Goal: Transaction & Acquisition: Purchase product/service

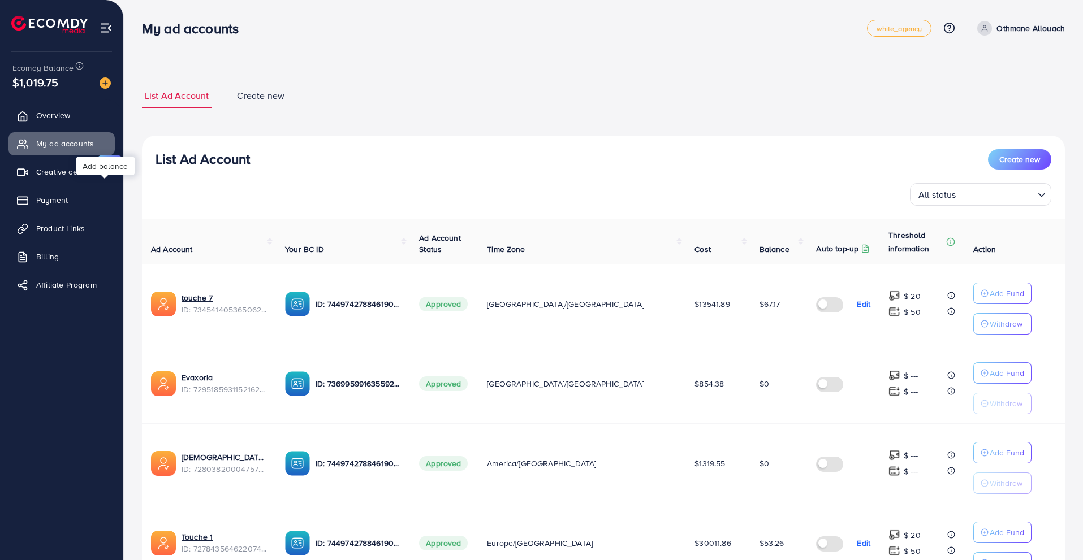
scroll to position [101, 0]
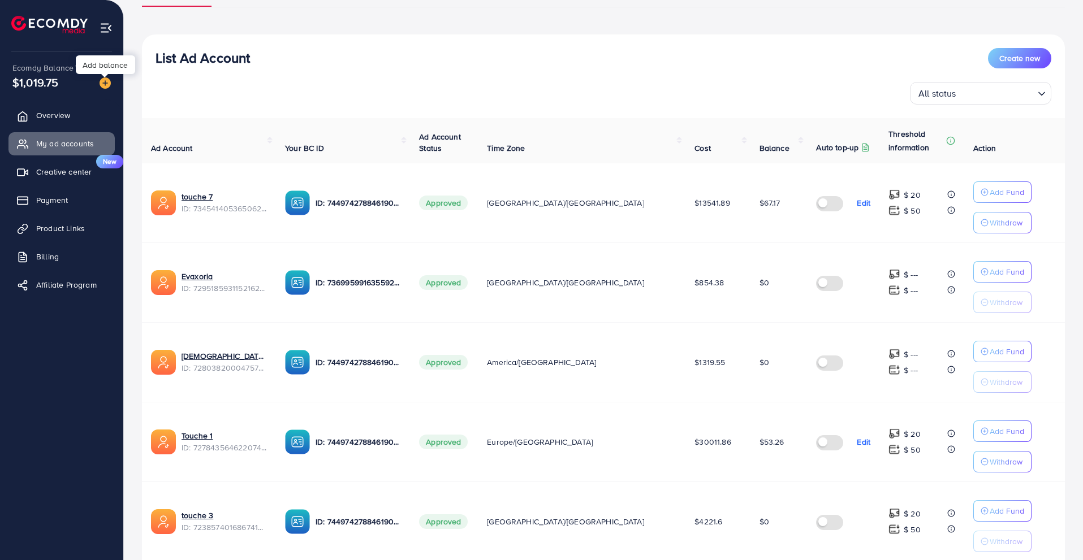
click at [102, 81] on img at bounding box center [105, 82] width 11 height 11
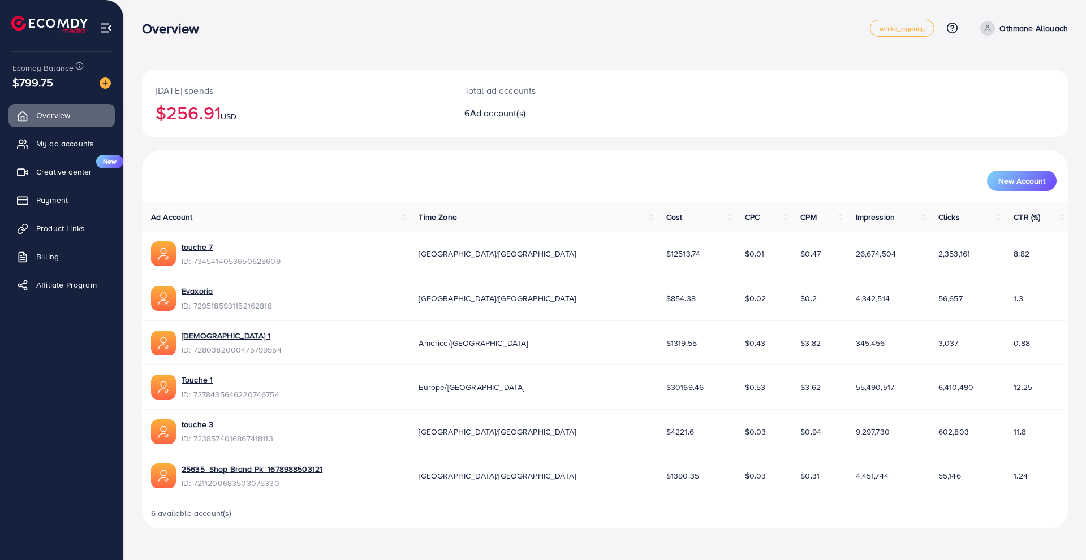
click at [106, 78] on img at bounding box center [105, 82] width 11 height 11
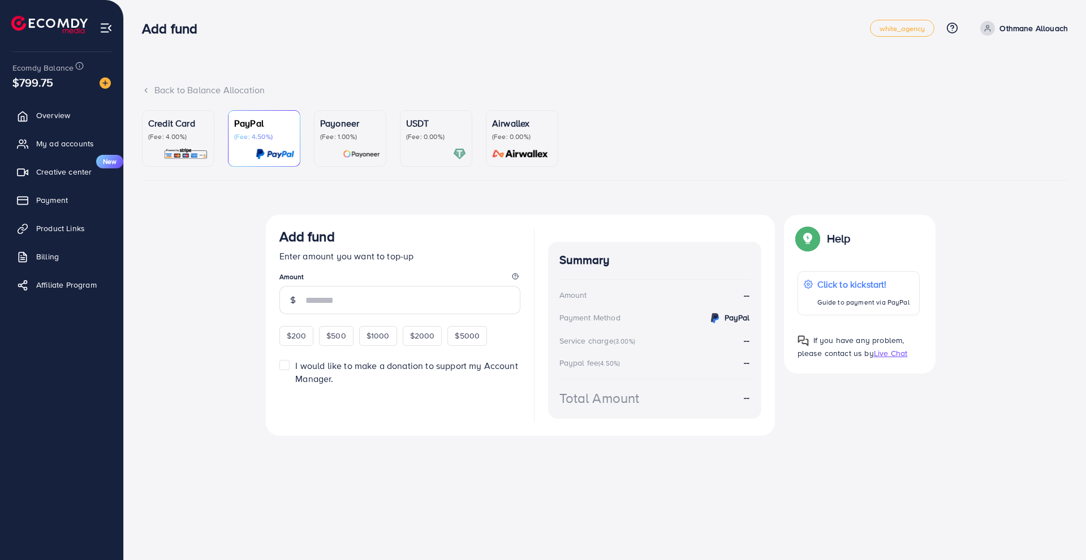
click at [419, 145] on div "USDT (Fee: 0.00%)" at bounding box center [436, 138] width 60 height 44
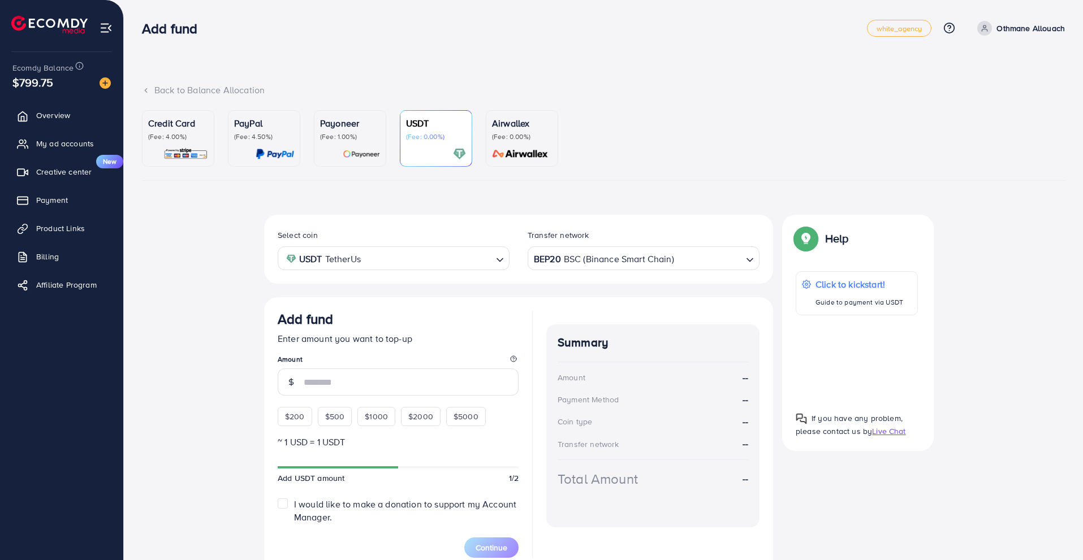
click at [597, 262] on div "BEP20 BSC (Binance Smart Chain)" at bounding box center [636, 258] width 211 height 20
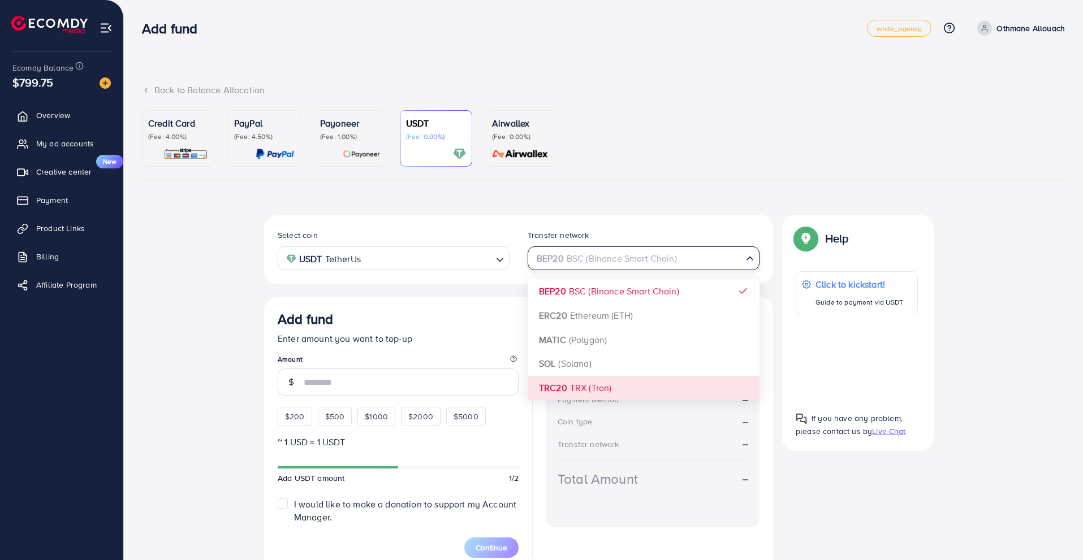
click at [626, 382] on div "Select coin USDT TetherUs Loading... Transfer network BEP20 BSC (Binance Smart …" at bounding box center [518, 393] width 509 height 357
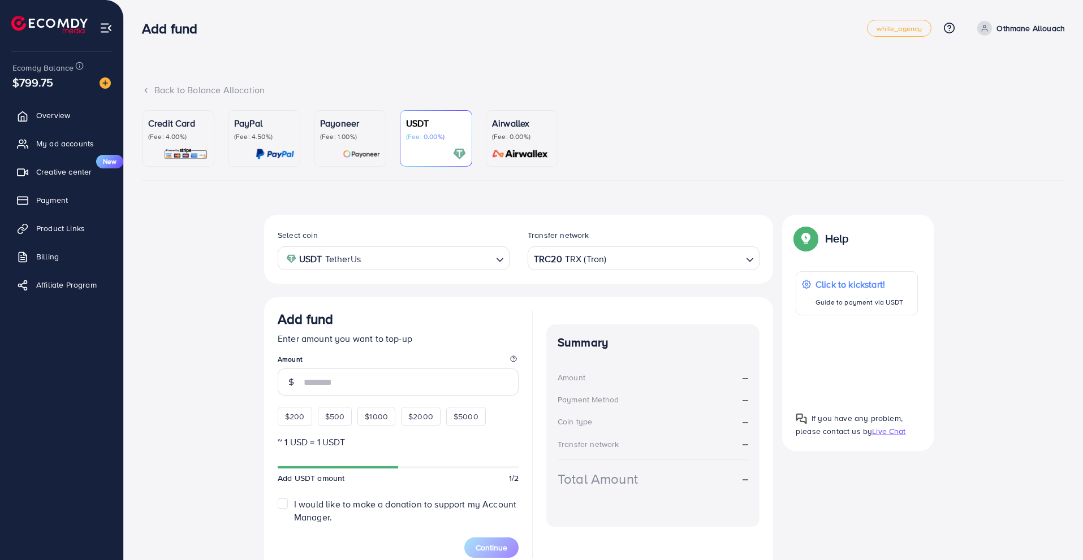
scroll to position [52, 0]
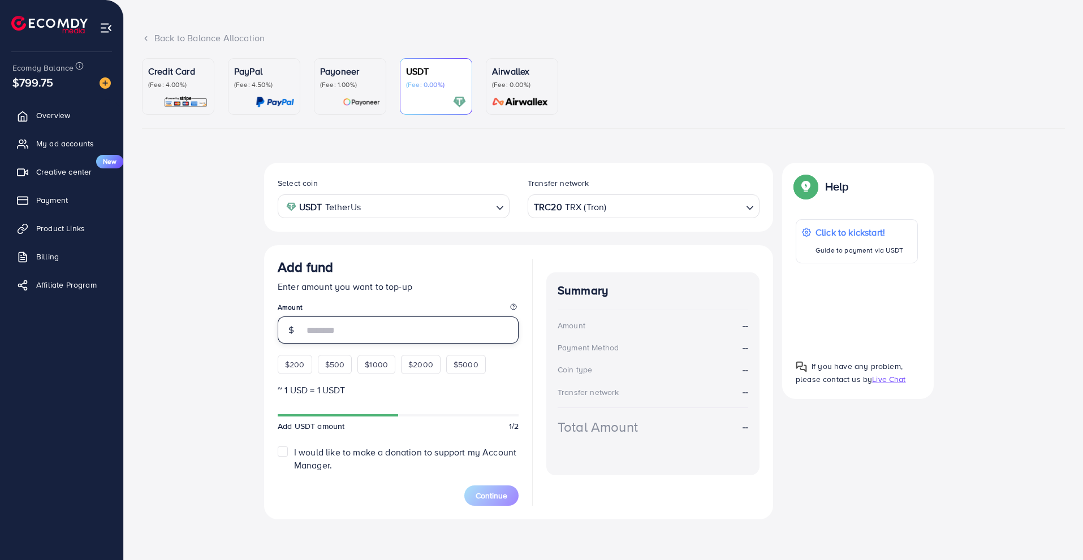
click at [352, 327] on input "number" at bounding box center [411, 330] width 215 height 27
paste input "****"
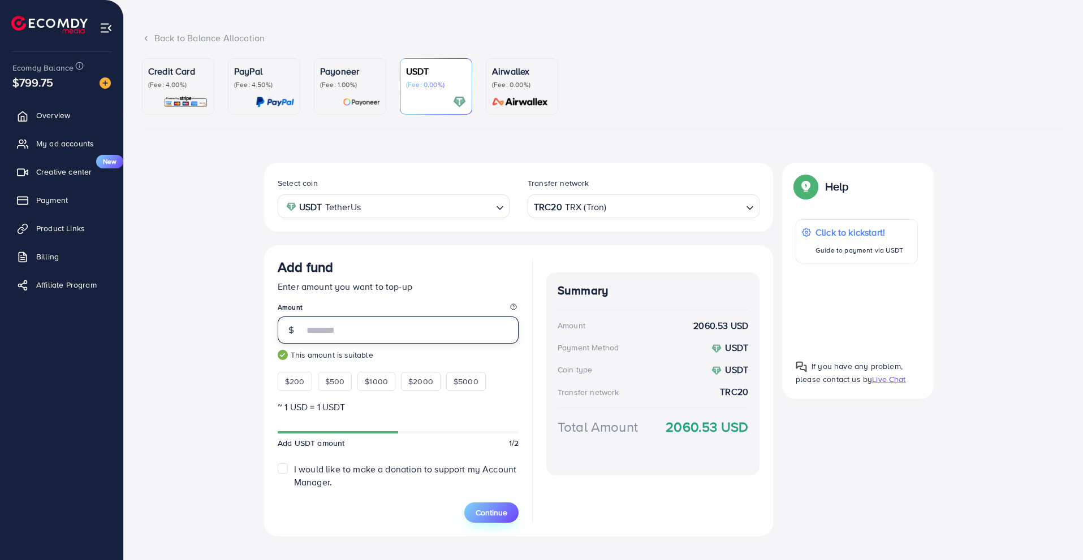
type input "****"
click at [473, 510] on button "Continue" at bounding box center [491, 513] width 54 height 20
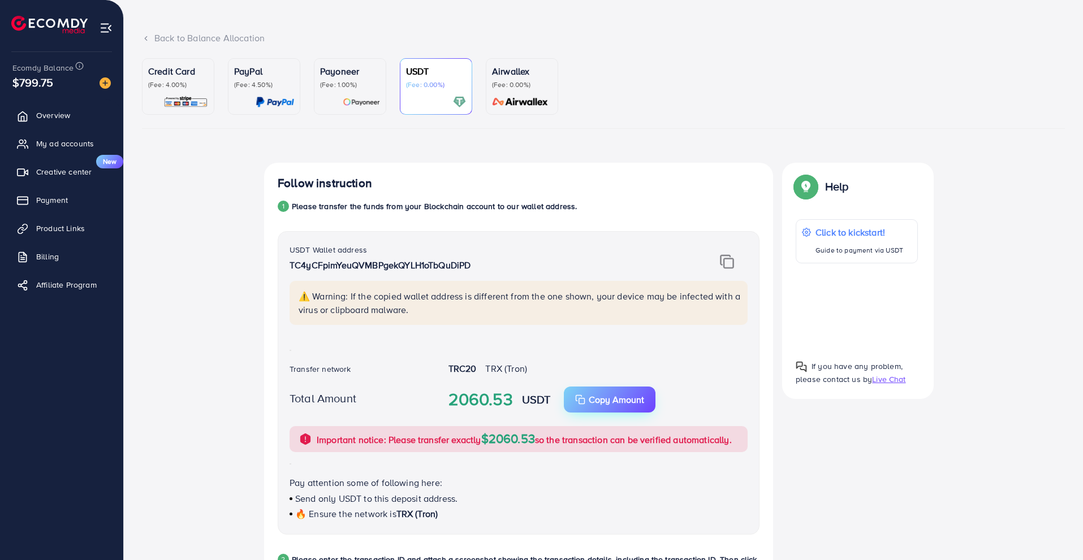
click at [604, 401] on p "Copy Amount" at bounding box center [616, 400] width 55 height 14
click at [883, 449] on div "Follow instruction 1 Please transfer the funds from your Blockchain account to …" at bounding box center [603, 491] width 678 height 656
click at [979, 197] on div "Follow instruction 1 Please transfer the funds from your Blockchain account to …" at bounding box center [603, 495] width 923 height 665
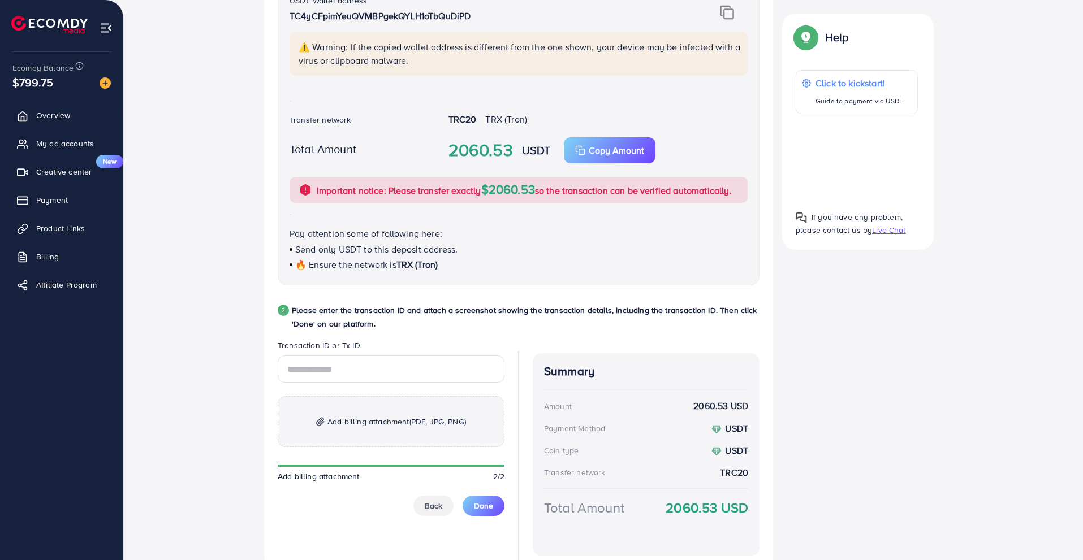
scroll to position [305, 0]
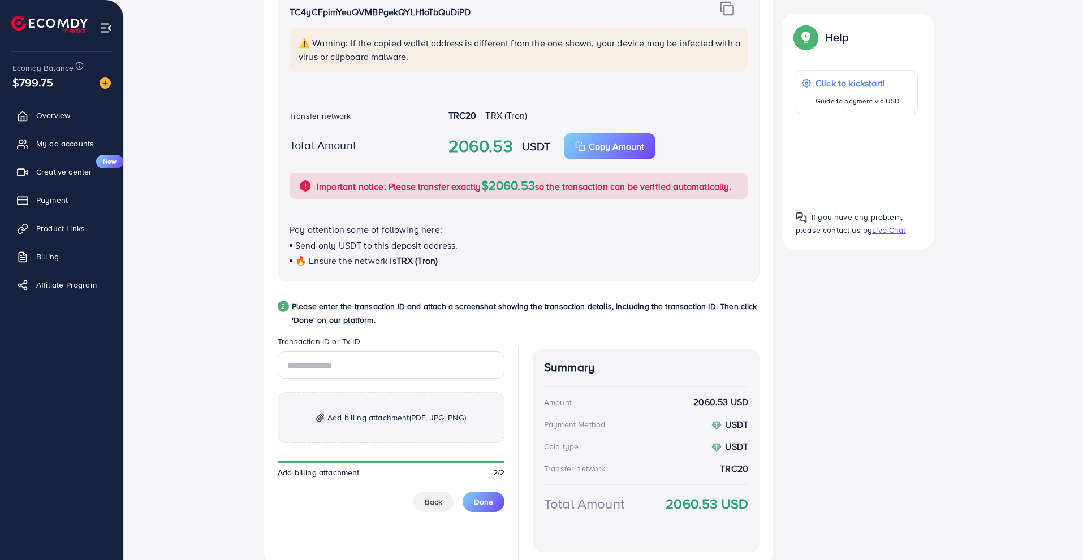
click at [341, 403] on p "Add billing attachment (PDF, JPG, PNG)" at bounding box center [391, 417] width 227 height 51
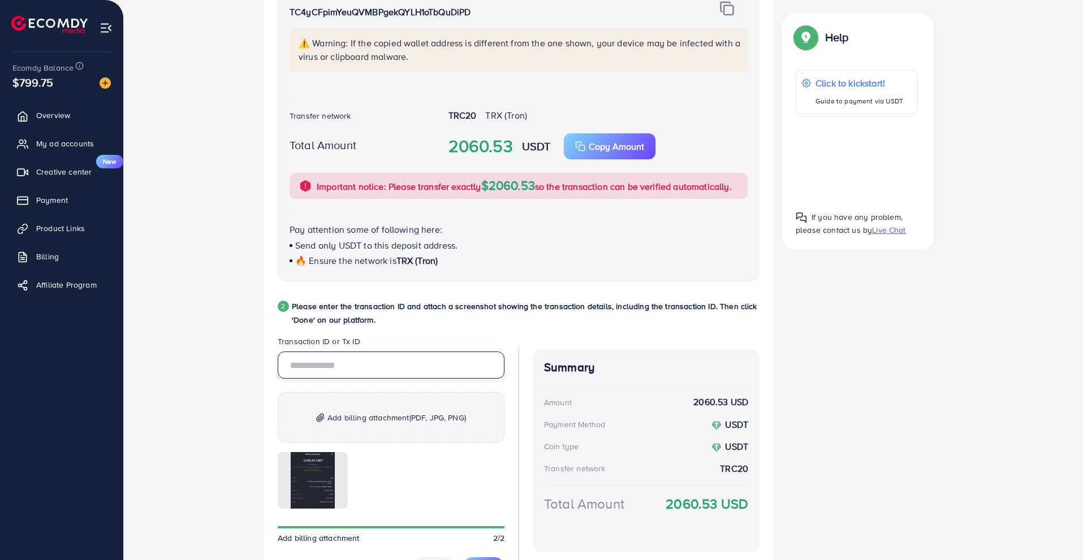
click at [328, 366] on input "text" at bounding box center [391, 365] width 227 height 27
paste input "**********"
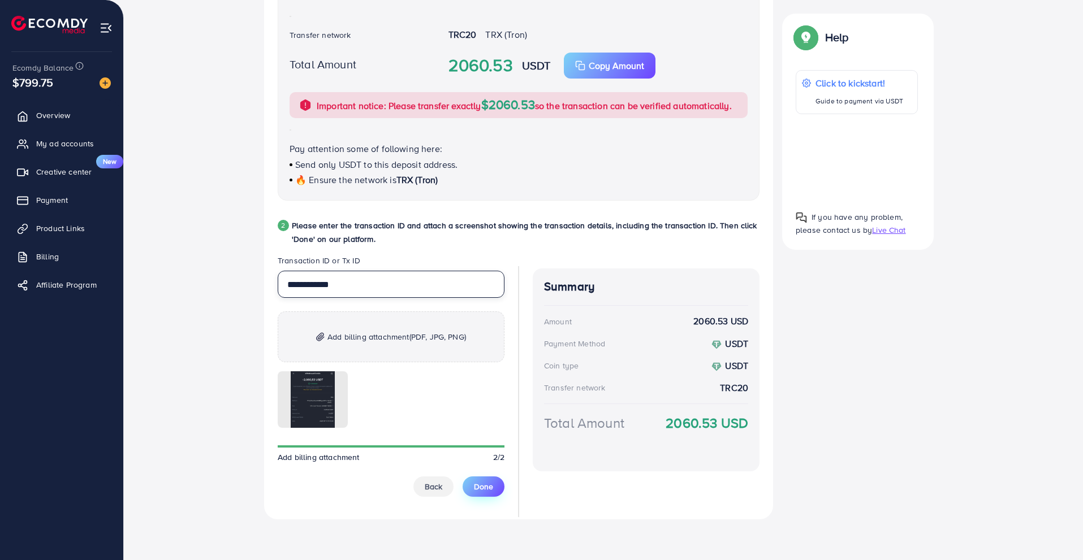
type input "**********"
click at [472, 483] on button "Done" at bounding box center [483, 487] width 42 height 20
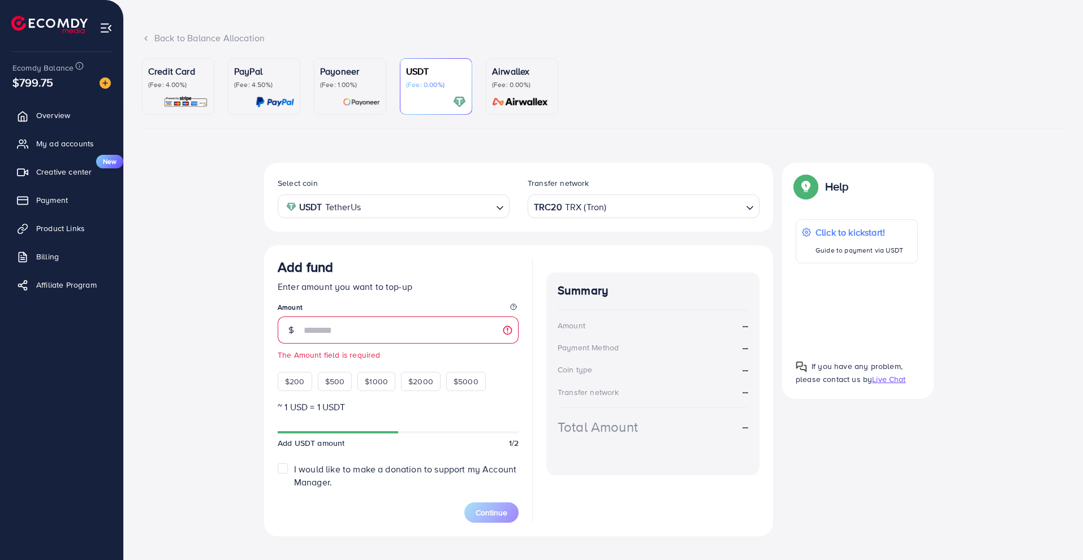
scroll to position [54, 0]
click at [817, 91] on ul "Credit Card (Fee: 4.00%) PayPal (Fee: 4.50%) Payoneer (Fee: 1.00%) USDT (Fee: 0…" at bounding box center [603, 92] width 923 height 71
